Goal: Task Accomplishment & Management: Use online tool/utility

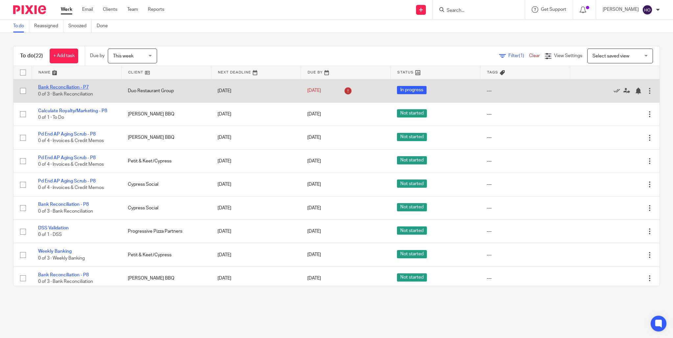
click at [63, 87] on link "Bank Reconciliation - P7" at bounding box center [63, 87] width 51 height 5
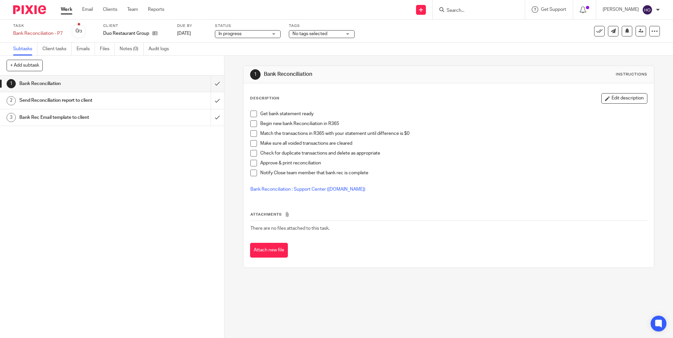
click at [65, 8] on link "Work" at bounding box center [66, 9] width 11 height 7
